Goal: Transaction & Acquisition: Subscribe to service/newsletter

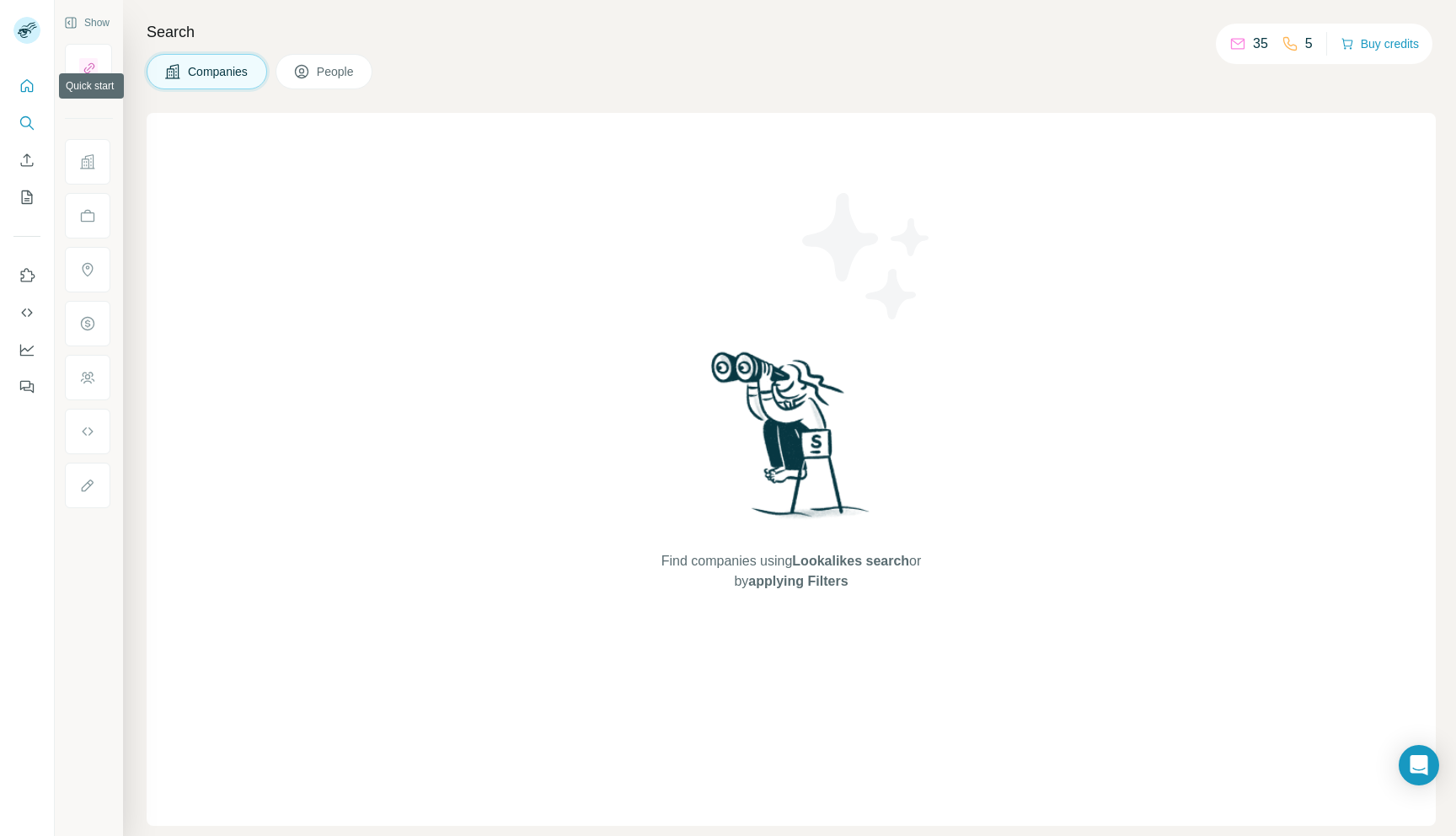
click at [21, 87] on icon "Quick start" at bounding box center [27, 85] width 13 height 13
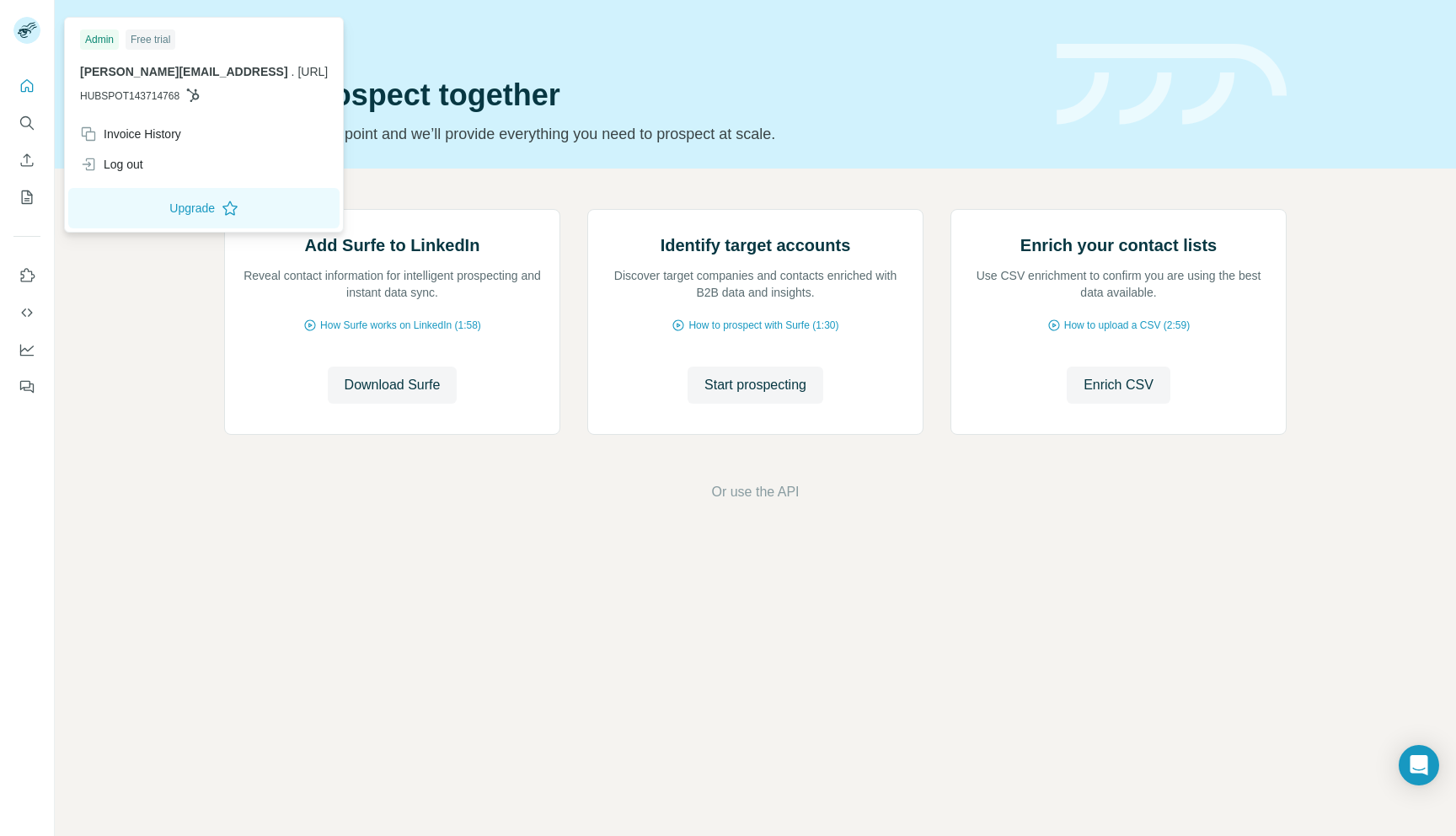
click at [154, 48] on div "Free trial" at bounding box center [150, 40] width 50 height 20
click at [149, 73] on span "[PERSON_NAME][EMAIL_ADDRESS]" at bounding box center [184, 72] width 208 height 13
click at [157, 32] on div "Free trial" at bounding box center [150, 40] width 50 height 20
click at [163, 215] on button "Upgrade" at bounding box center [204, 208] width 272 height 40
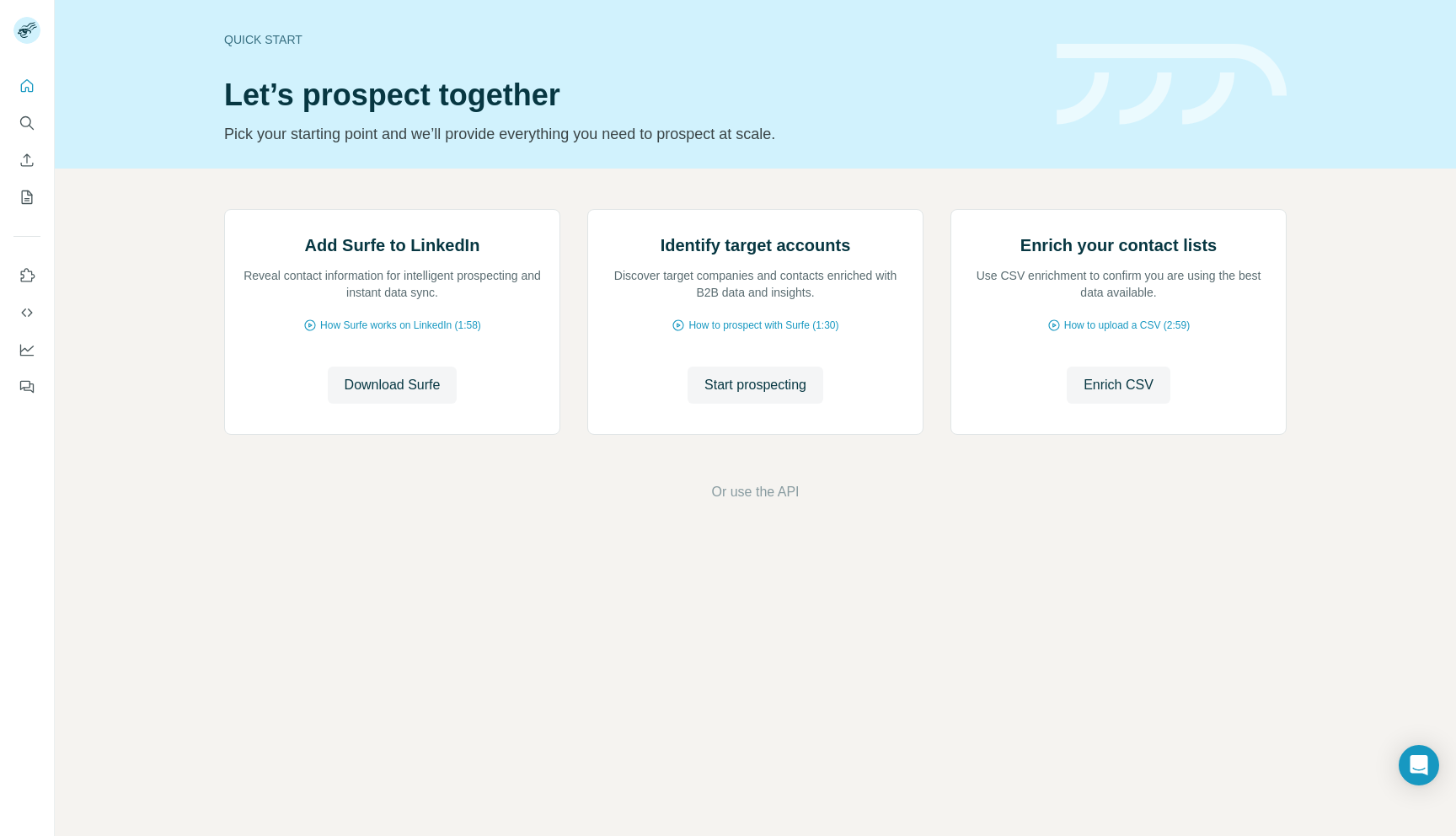
click at [761, 203] on div "Add Surfe to LinkedIn Reveal contact information for intelligent prospecting an…" at bounding box center [755, 356] width 1401 height 375
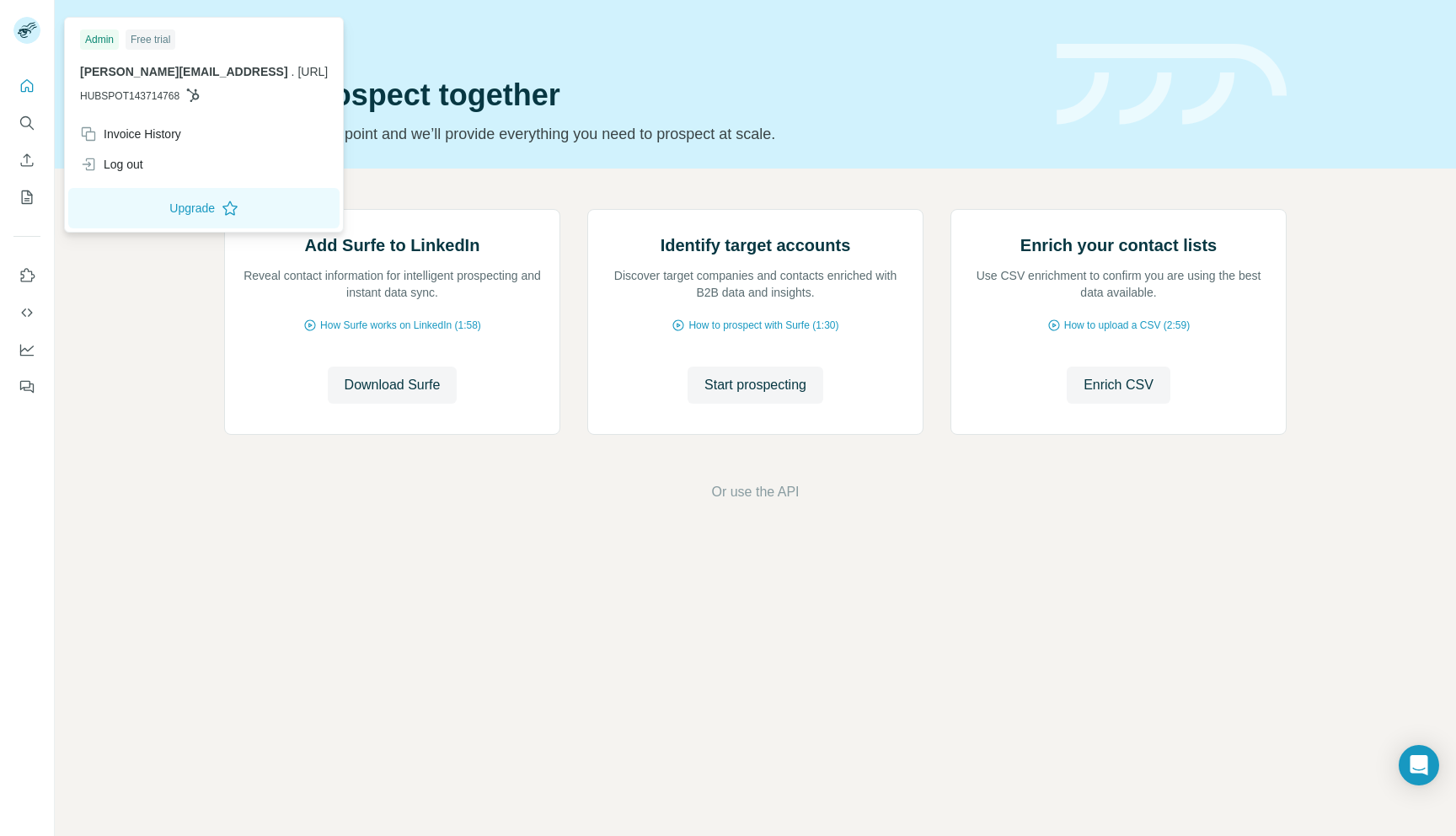
click at [13, 30] on rect at bounding box center [27, 30] width 27 height 27
click at [167, 218] on button "Upgrade" at bounding box center [204, 208] width 272 height 40
